Goal: Check status

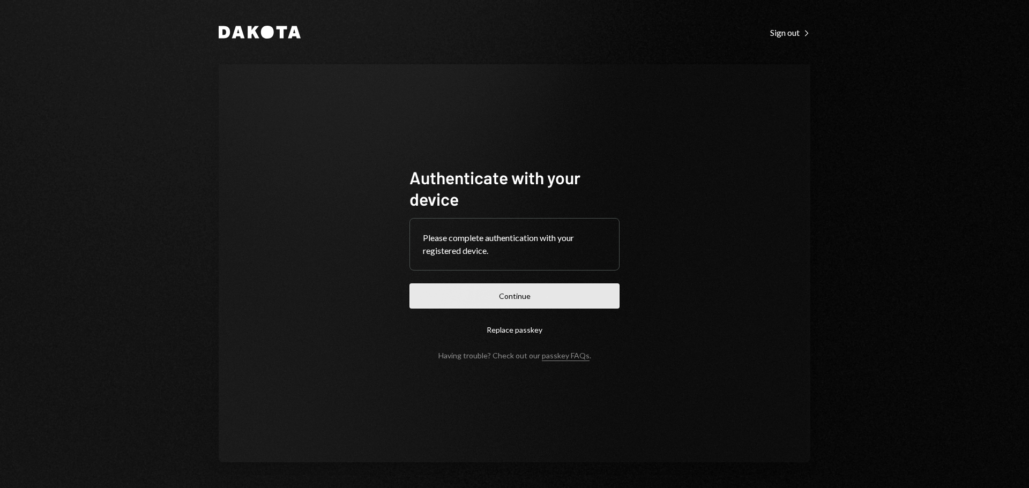
click at [509, 303] on button "Continue" at bounding box center [515, 296] width 210 height 25
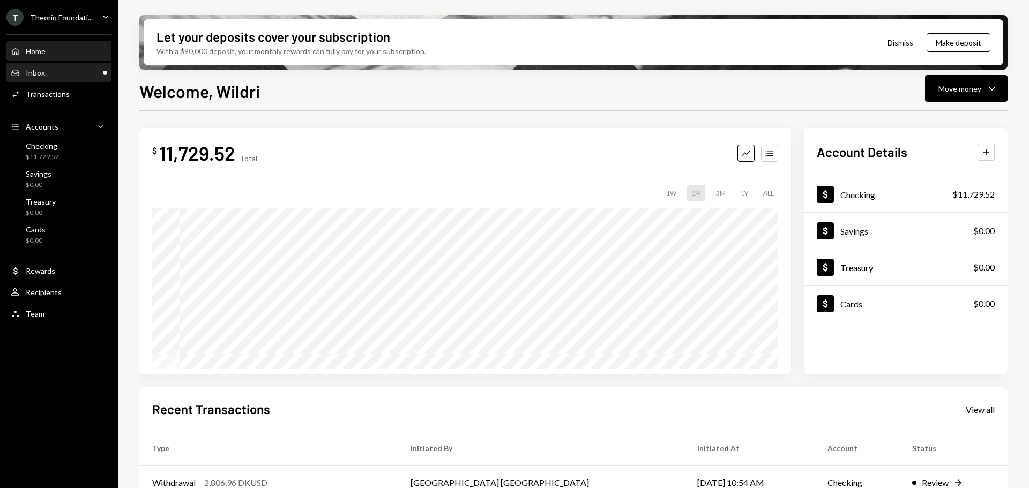
click at [57, 66] on div "Inbox Inbox" at bounding box center [59, 73] width 96 height 18
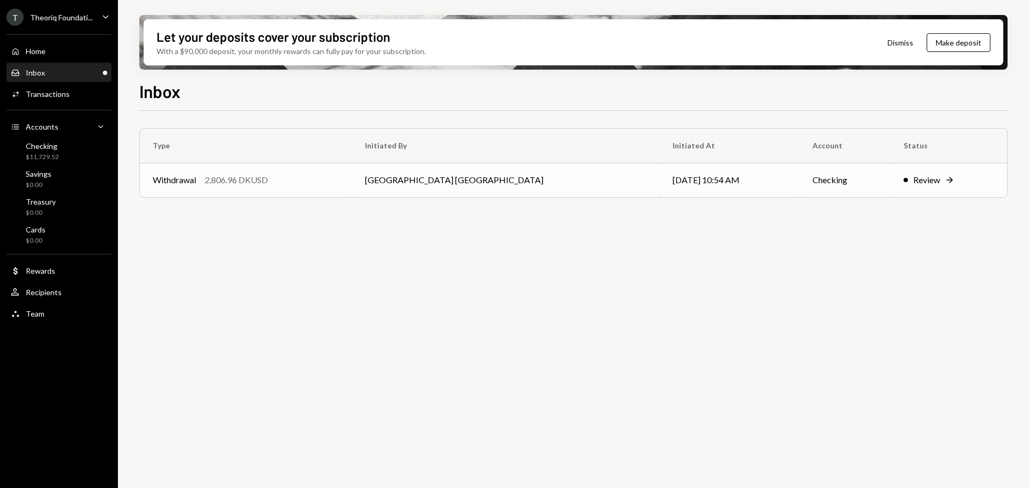
click at [352, 181] on td "Withdrawal 2,806.96 DKUSD" at bounding box center [246, 180] width 212 height 34
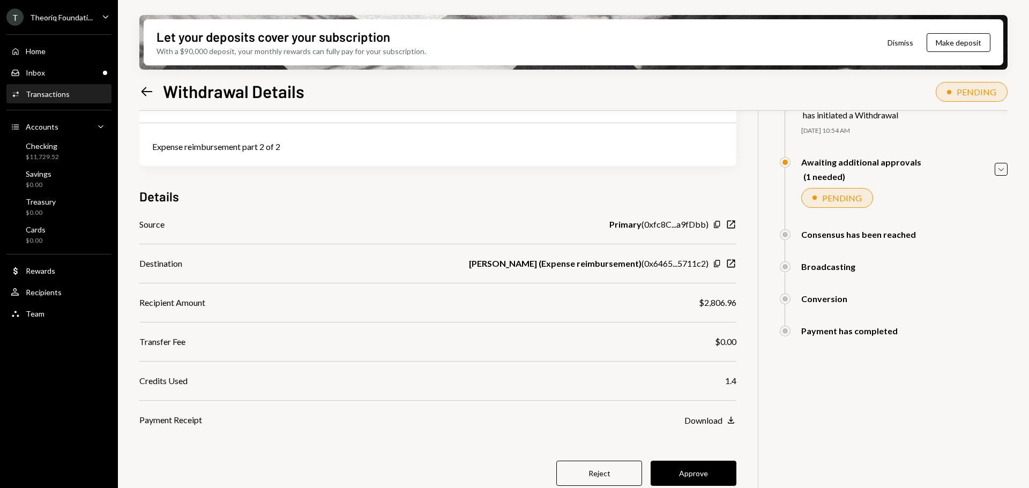
scroll to position [86, 0]
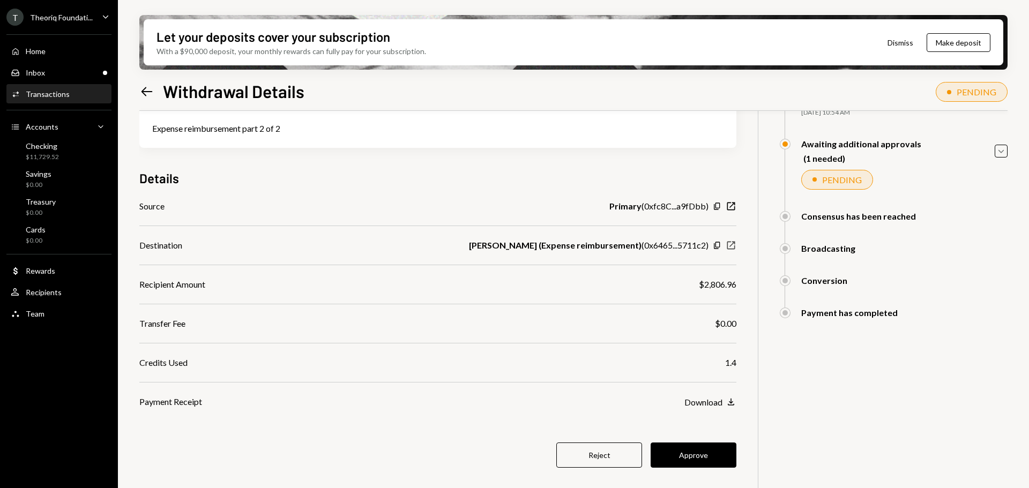
click at [730, 244] on icon "New Window" at bounding box center [731, 245] width 11 height 11
click at [719, 205] on icon "button" at bounding box center [717, 206] width 6 height 7
click at [716, 247] on icon "button" at bounding box center [717, 245] width 6 height 7
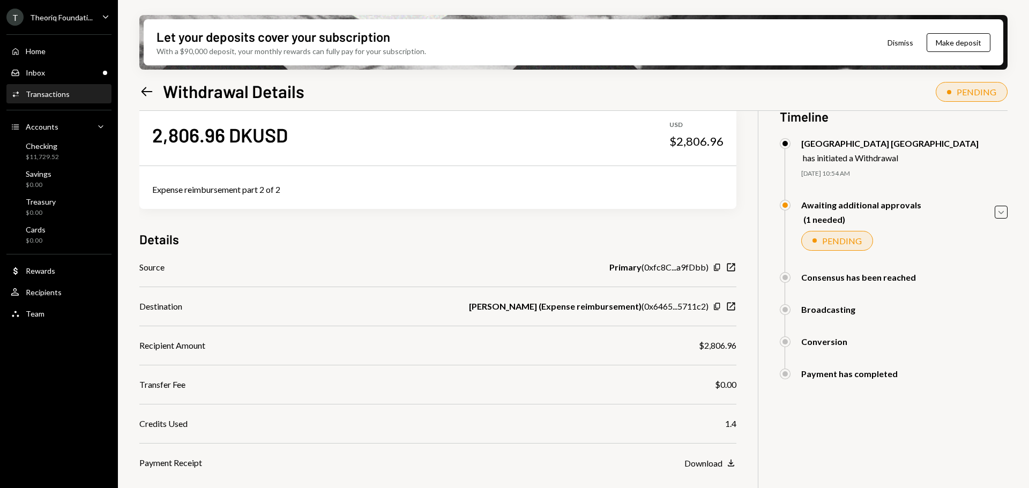
scroll to position [0, 0]
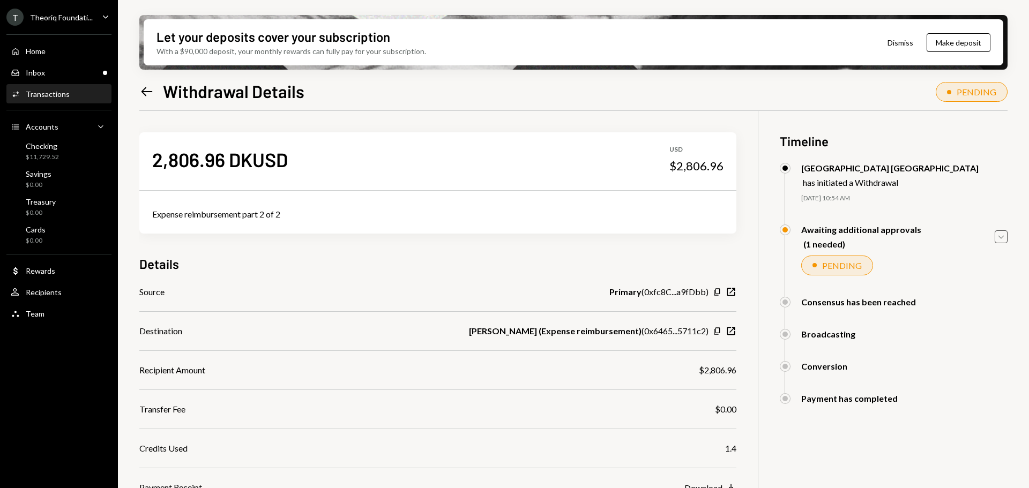
click at [1004, 235] on icon "Caret Down" at bounding box center [1001, 237] width 12 height 12
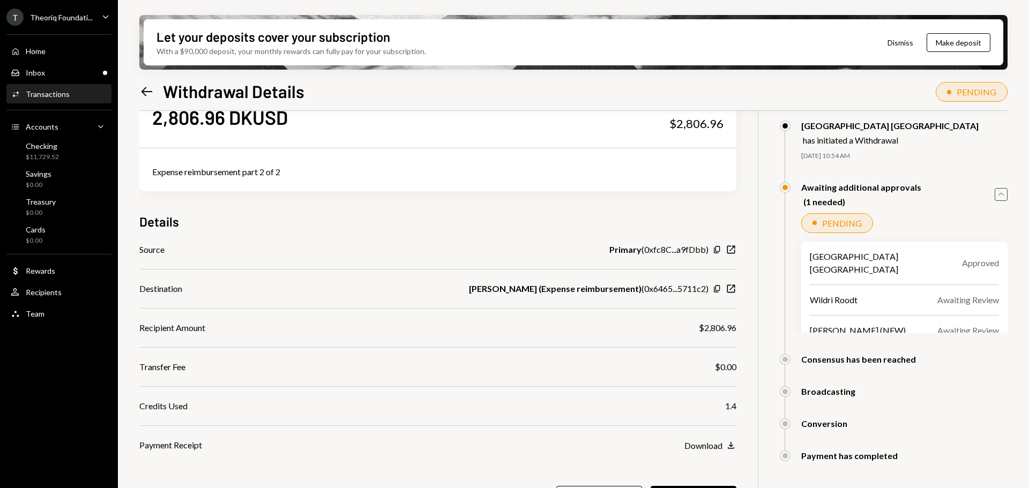
scroll to position [86, 0]
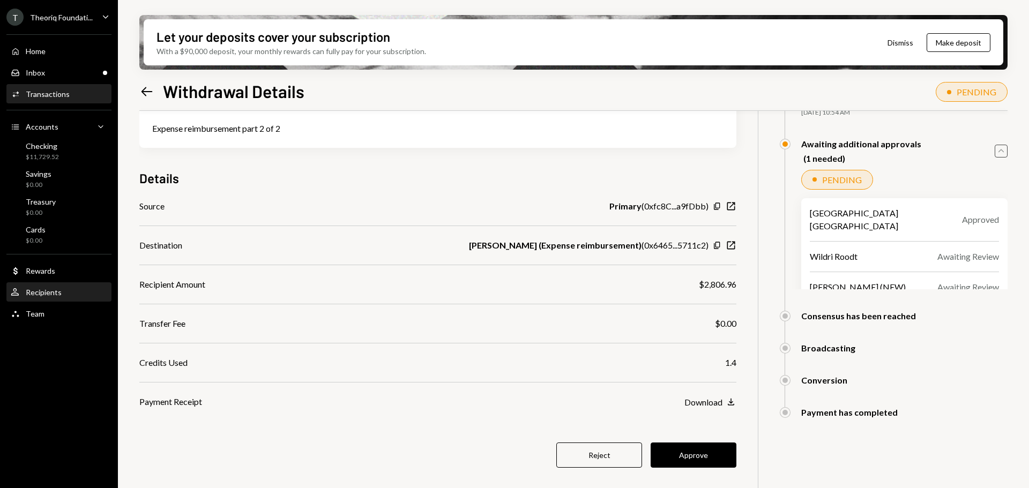
click at [69, 291] on div "User Recipients" at bounding box center [59, 293] width 96 height 10
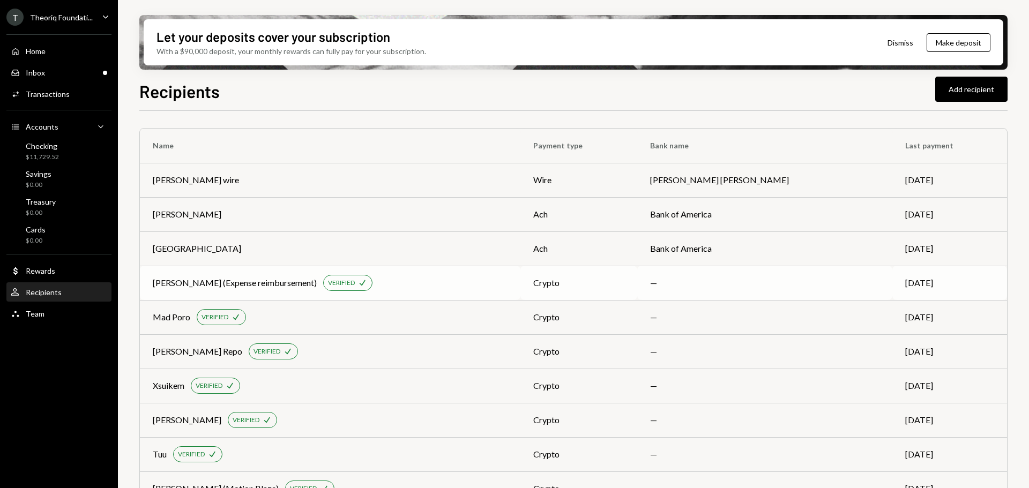
click at [435, 270] on td "[PERSON_NAME] (Expense reimbursement) VERIFIED Check" at bounding box center [330, 283] width 381 height 34
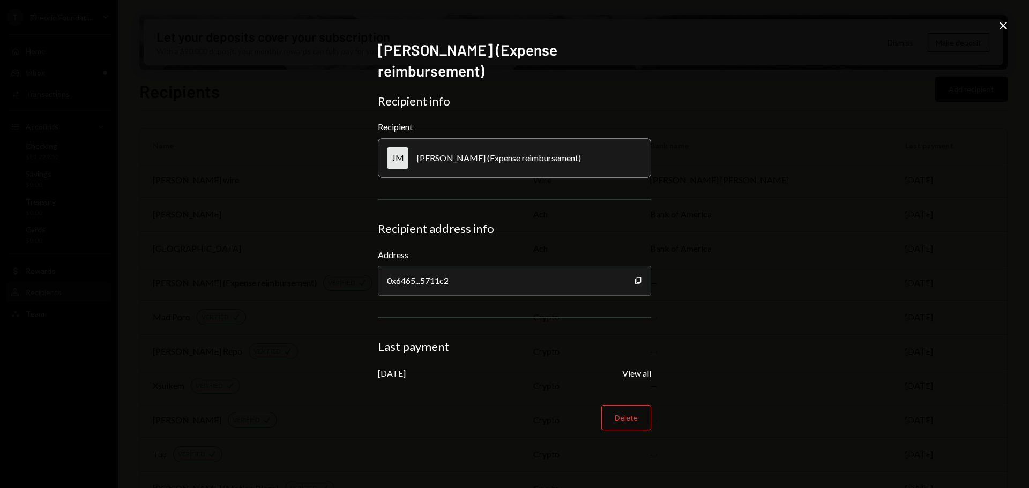
click at [639, 368] on button "View all" at bounding box center [636, 373] width 29 height 11
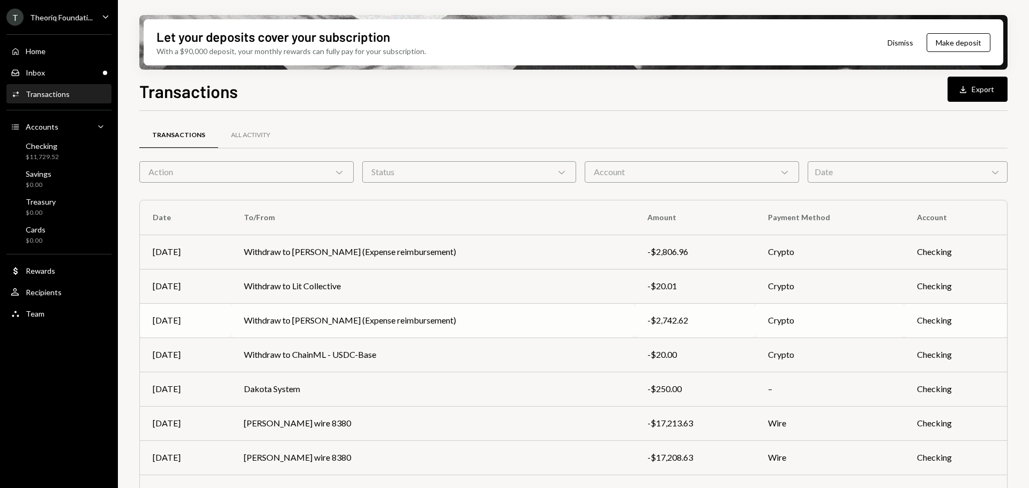
click at [478, 334] on td "Withdraw to [PERSON_NAME] (Expense reimbursement)" at bounding box center [433, 320] width 404 height 34
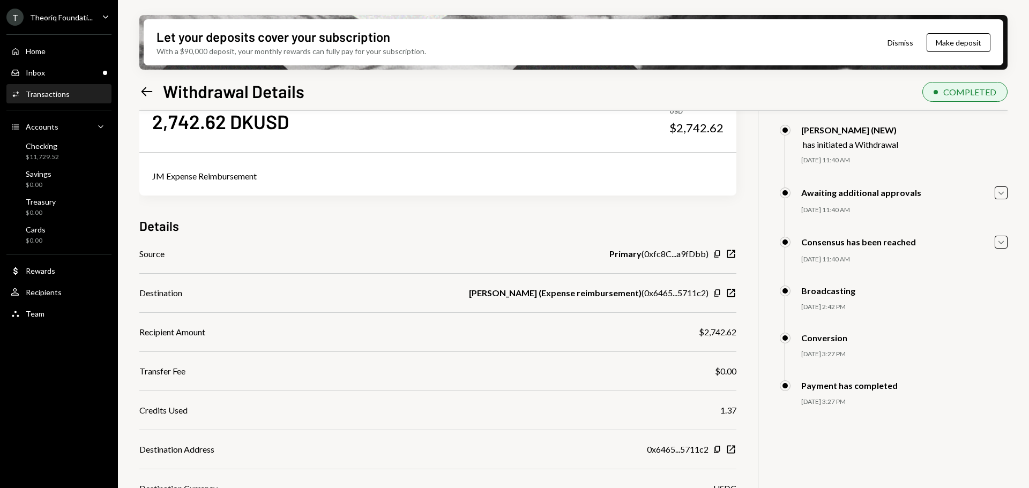
scroll to position [54, 0]
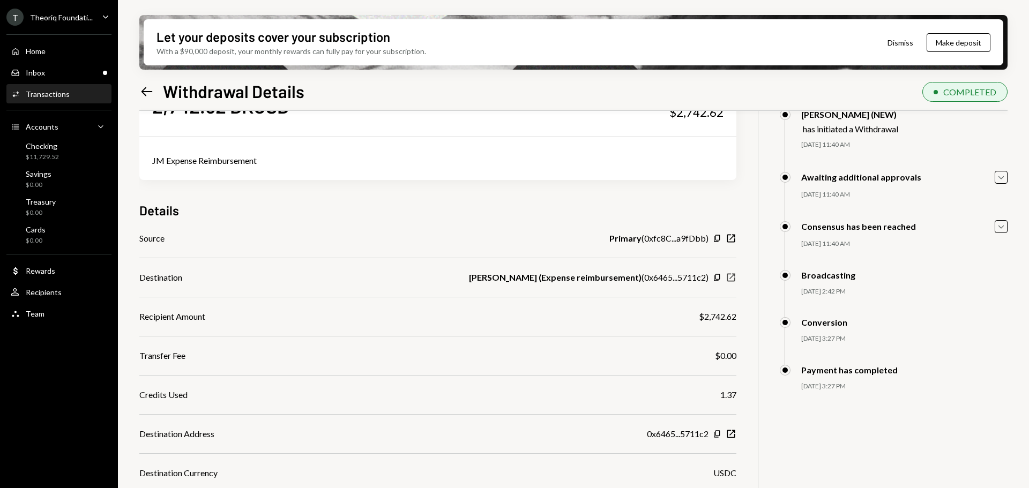
click at [731, 278] on icon "button" at bounding box center [731, 278] width 8 height 8
